Goal: Navigation & Orientation: Find specific page/section

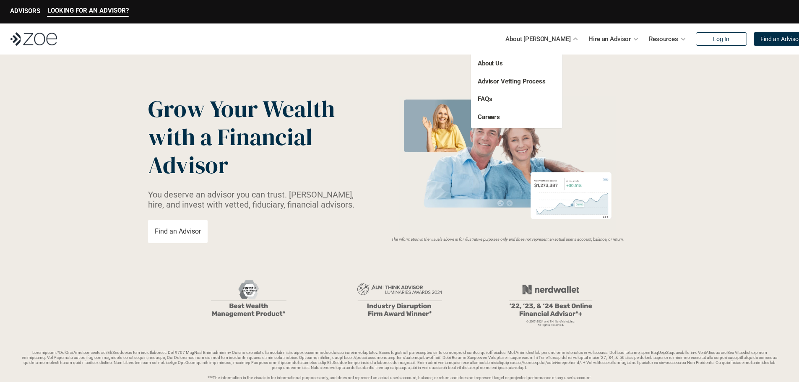
click at [509, 60] on p "About Us" at bounding box center [508, 64] width 61 height 10
click at [486, 64] on link "About Us" at bounding box center [490, 64] width 25 height 8
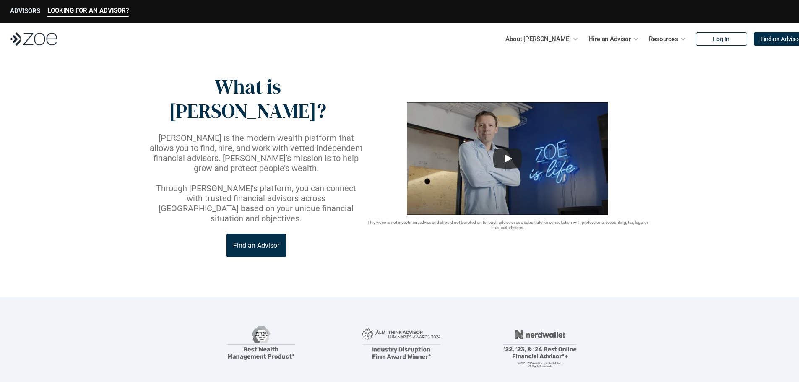
click at [25, 8] on p "ADVISORS" at bounding box center [25, 11] width 30 height 8
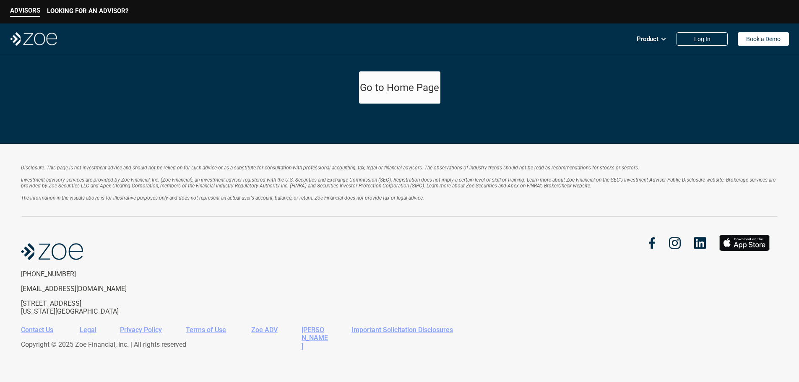
scroll to position [1582, 0]
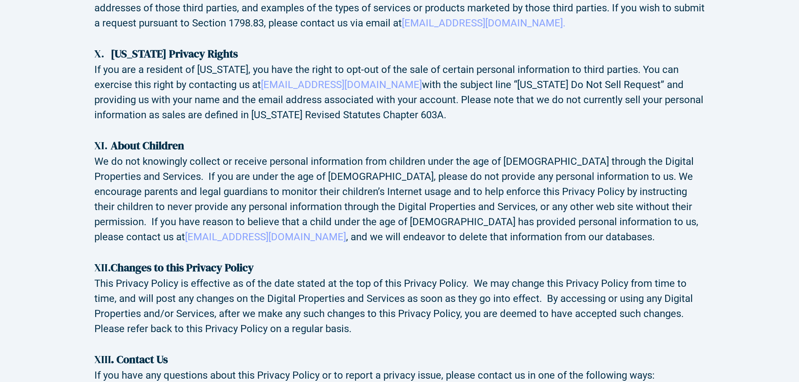
scroll to position [3636, 0]
